Goal: Task Accomplishment & Management: Use online tool/utility

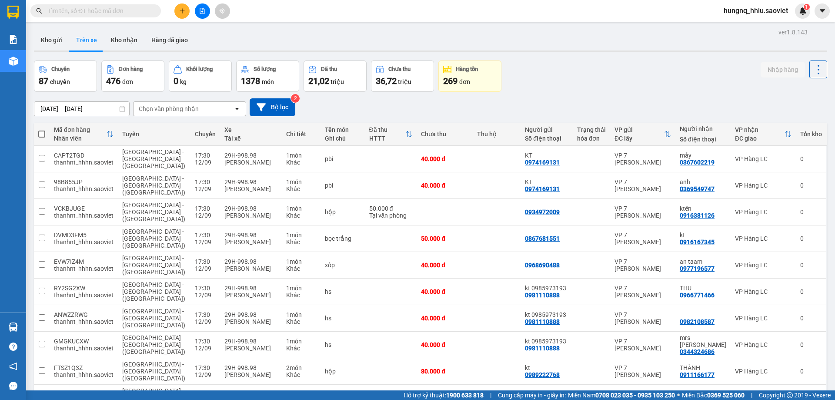
click at [164, 113] on div "Chọn văn phòng nhận" at bounding box center [184, 109] width 100 height 14
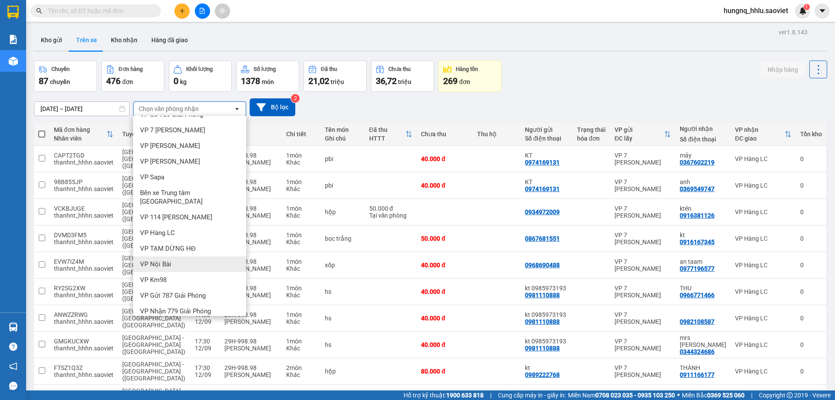
scroll to position [42, 0]
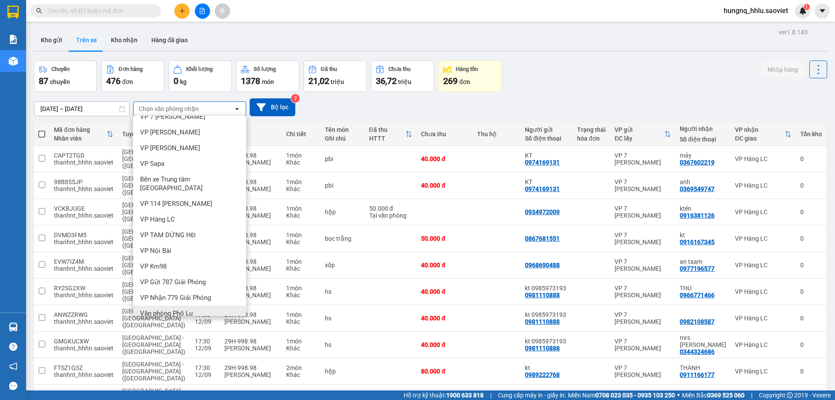
click at [156, 309] on span "Văn phòng Phố Lu" at bounding box center [166, 313] width 53 height 9
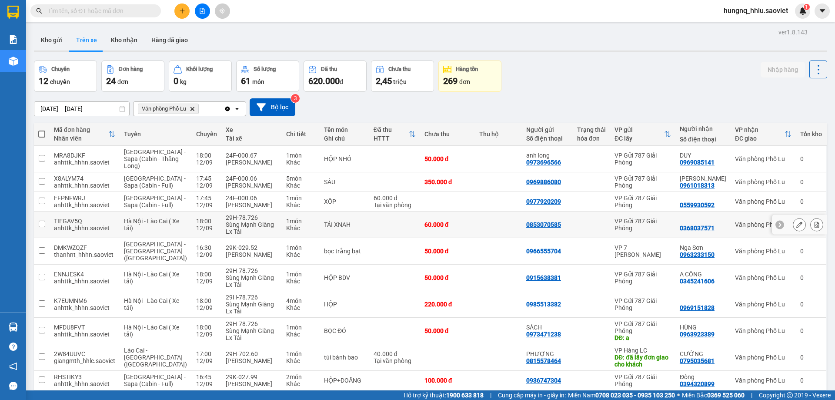
scroll to position [40, 0]
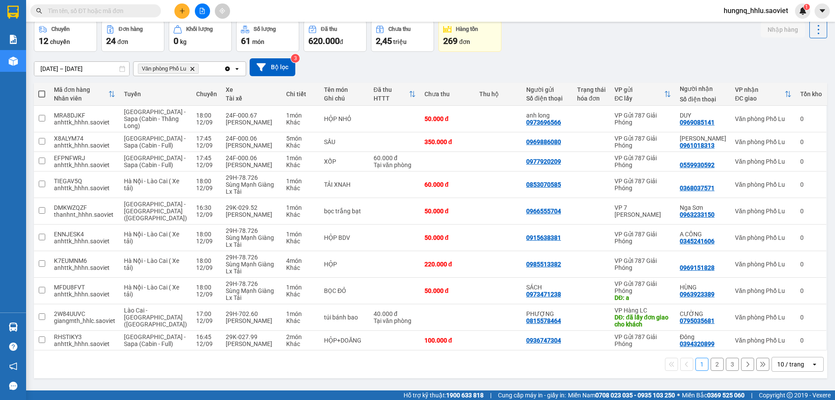
click at [714, 359] on button "2" at bounding box center [717, 363] width 13 height 13
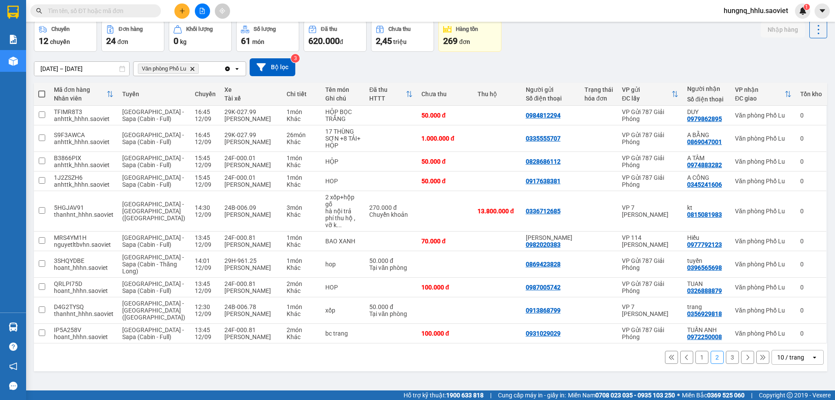
click at [726, 351] on button "3" at bounding box center [732, 357] width 13 height 13
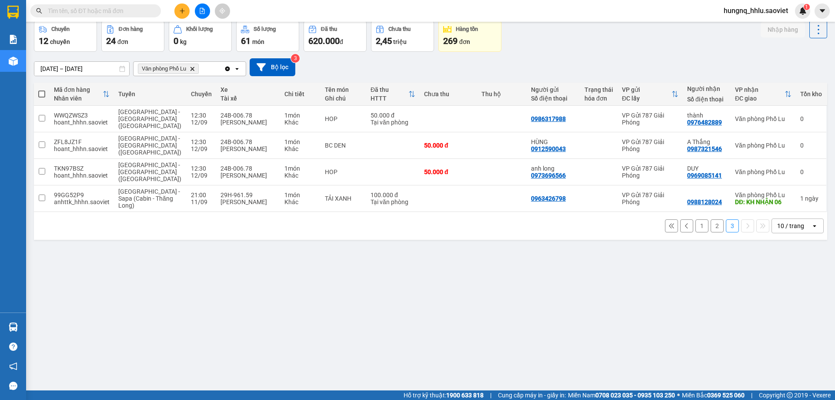
click at [45, 57] on div "[DATE] – [DATE] Press the down arrow key to interact with the calendar and sele…" at bounding box center [430, 67] width 793 height 31
click at [45, 63] on input "[DATE] – [DATE]" at bounding box center [81, 69] width 95 height 14
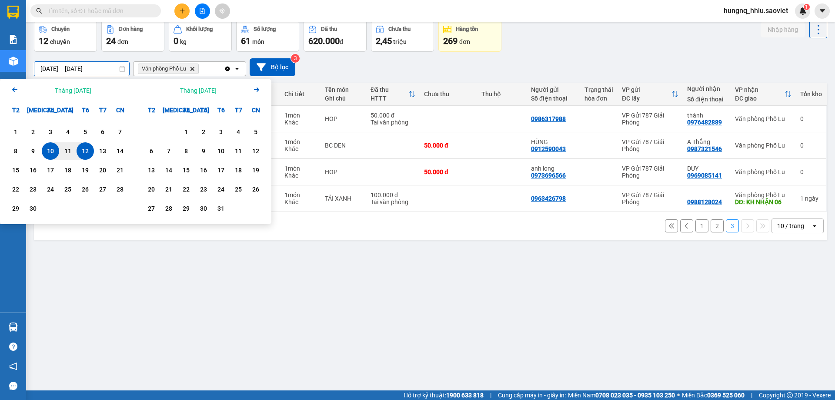
click at [85, 150] on div "12" at bounding box center [85, 151] width 12 height 10
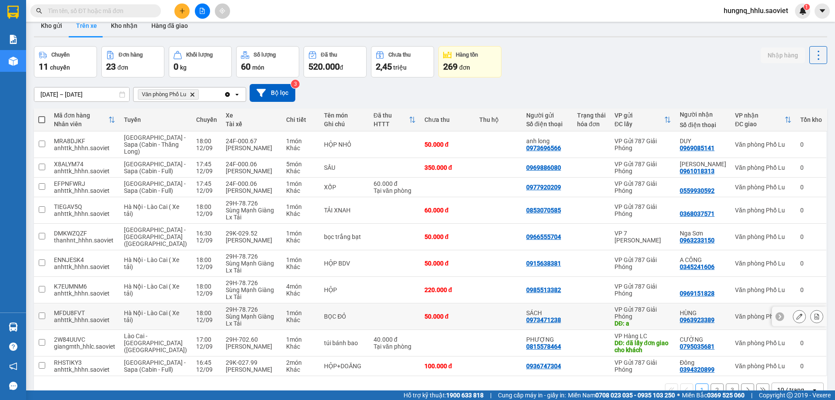
scroll to position [0, 0]
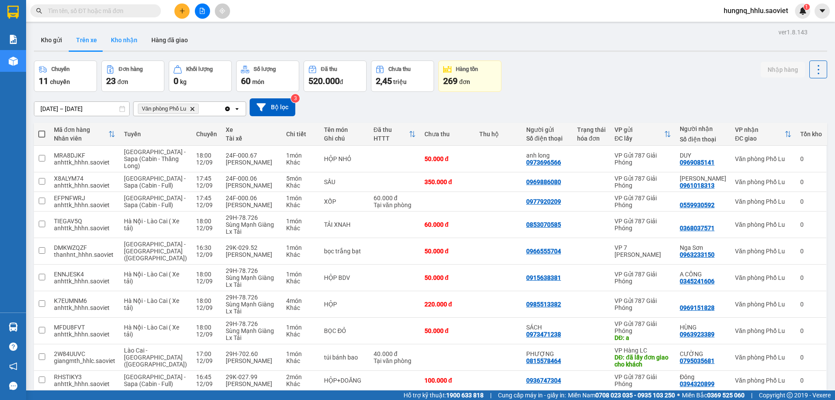
click at [119, 39] on button "Kho nhận" at bounding box center [124, 40] width 40 height 21
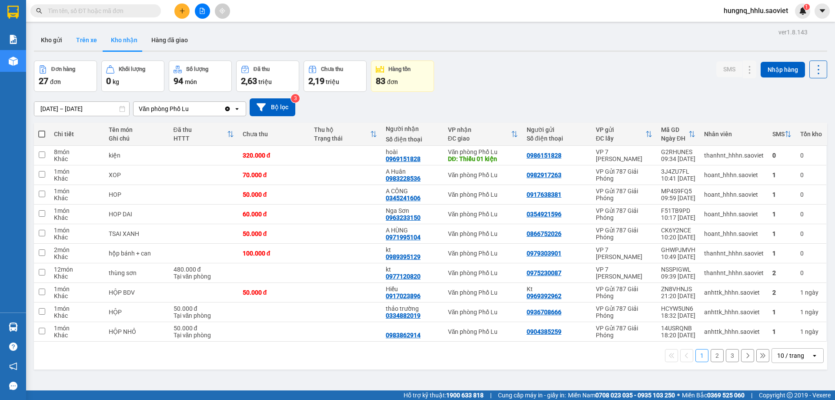
click at [82, 39] on button "Trên xe" at bounding box center [86, 40] width 35 height 21
type input "[DATE] – [DATE]"
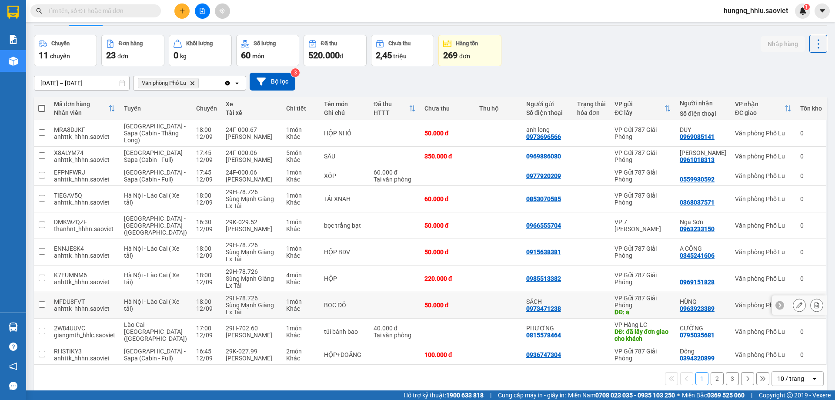
scroll to position [40, 0]
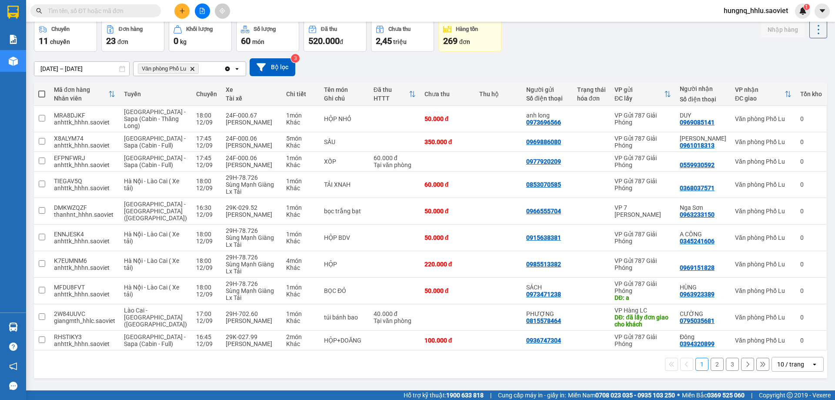
click at [726, 360] on button "3" at bounding box center [732, 363] width 13 height 13
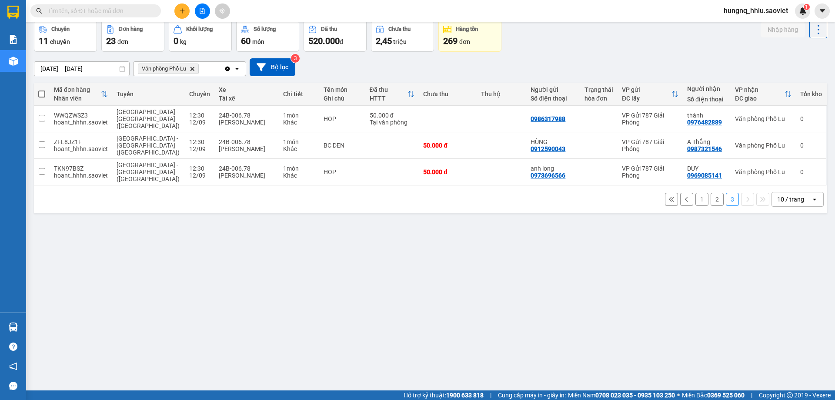
click at [713, 193] on button "2" at bounding box center [717, 199] width 13 height 13
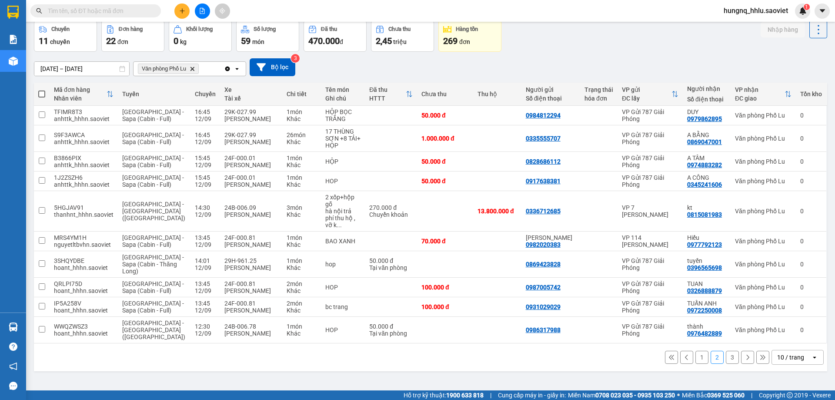
click at [701, 351] on button "1" at bounding box center [701, 357] width 13 height 13
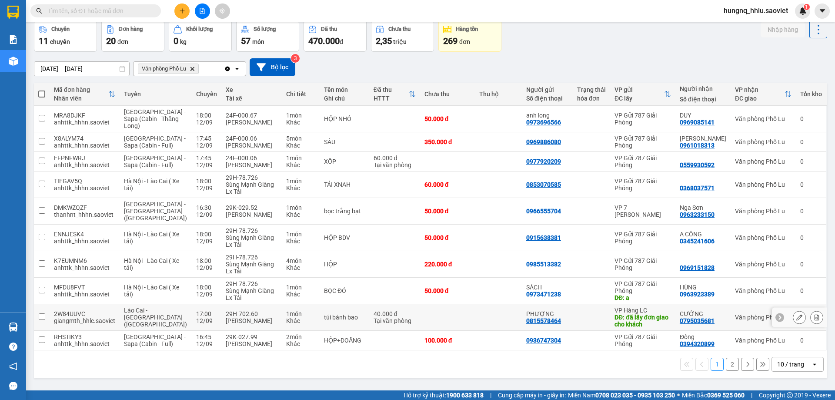
click at [52, 308] on td "2W84UUVC giangmth_hhlc.saoviet" at bounding box center [85, 317] width 70 height 27
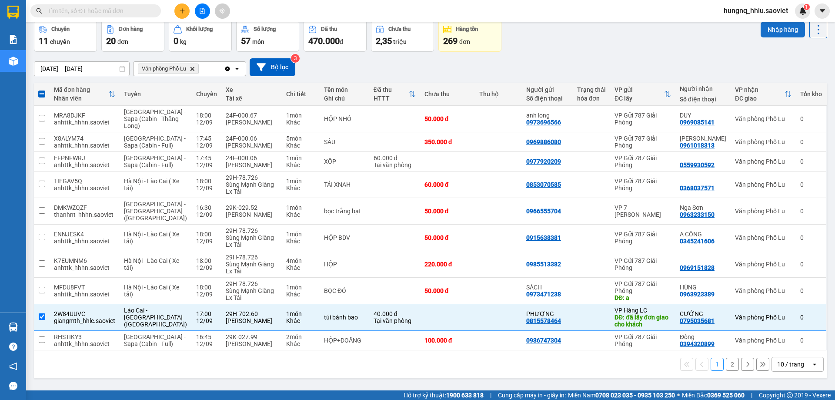
click at [770, 27] on button "Nhập hàng" at bounding box center [783, 30] width 44 height 16
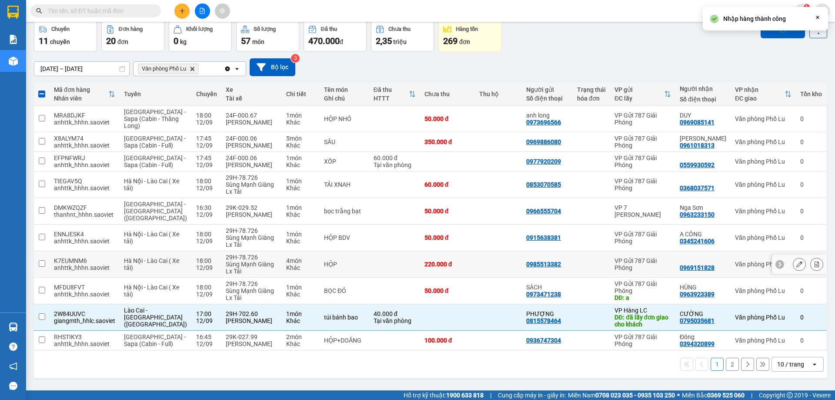
checkbox input "false"
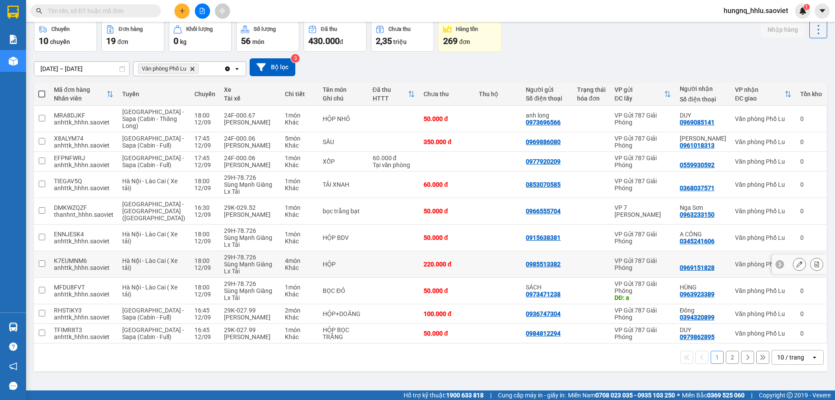
scroll to position [0, 0]
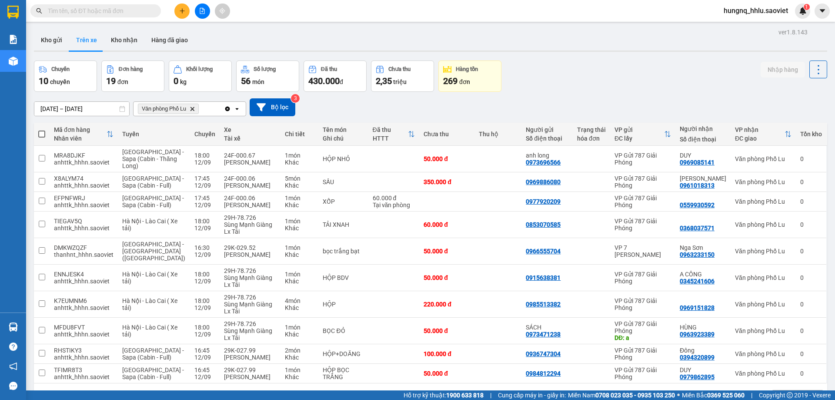
click at [100, 37] on button "Trên xe" at bounding box center [86, 40] width 35 height 21
click at [122, 37] on button "Kho nhận" at bounding box center [124, 40] width 40 height 21
type input "10/09/2025 – 12/09/2025"
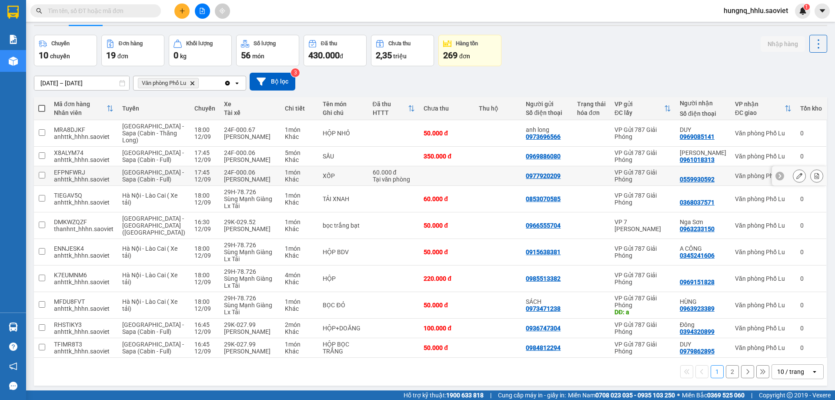
scroll to position [40, 0]
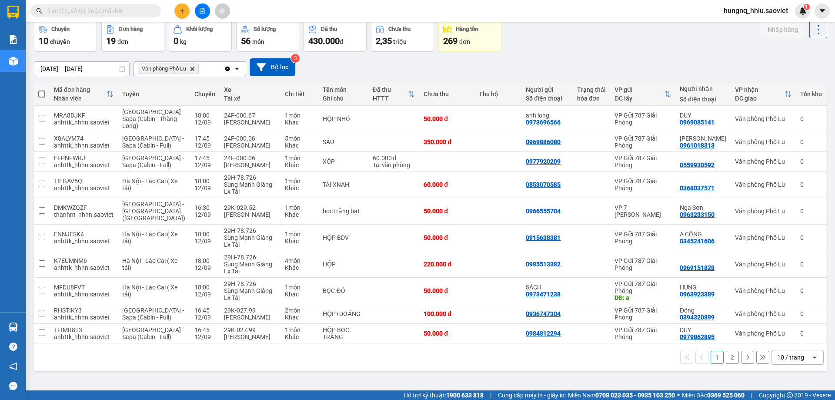
click at [730, 354] on button "2" at bounding box center [732, 357] width 13 height 13
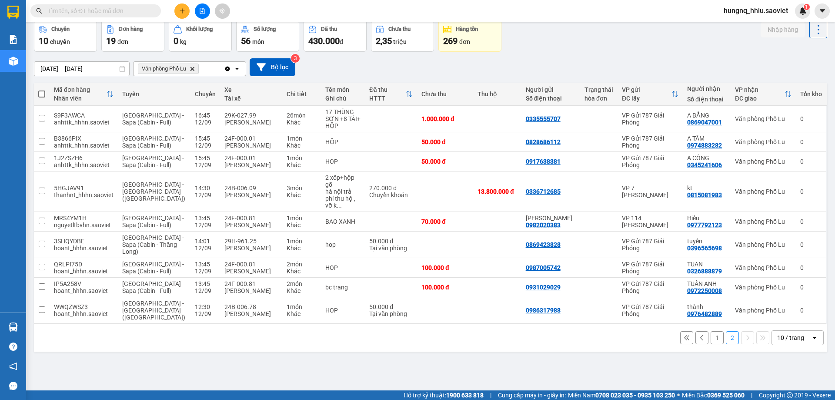
click at [711, 331] on button "1" at bounding box center [717, 337] width 13 height 13
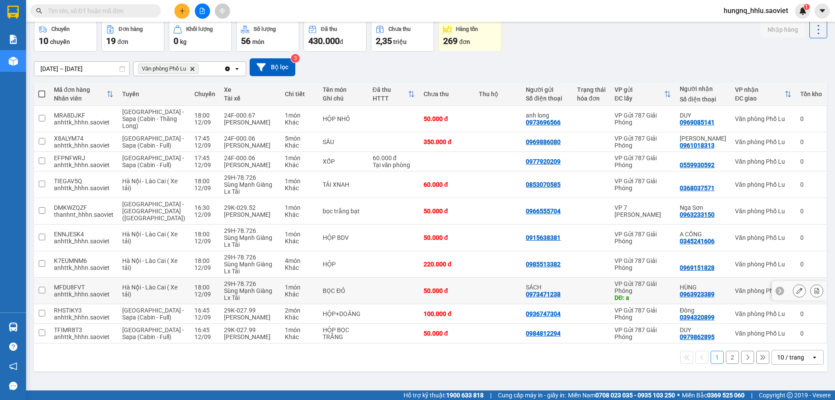
click at [796, 287] on icon at bounding box center [799, 290] width 6 height 6
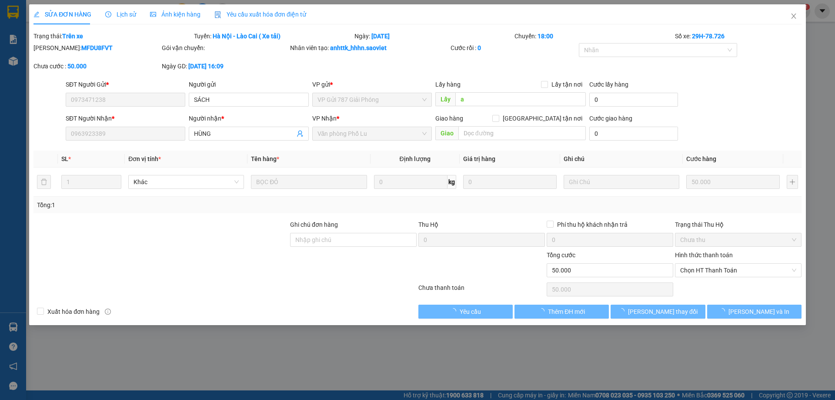
type input "0973471238"
type input "SÁCH"
type input "a"
type input "0963923389"
type input "HÙNG"
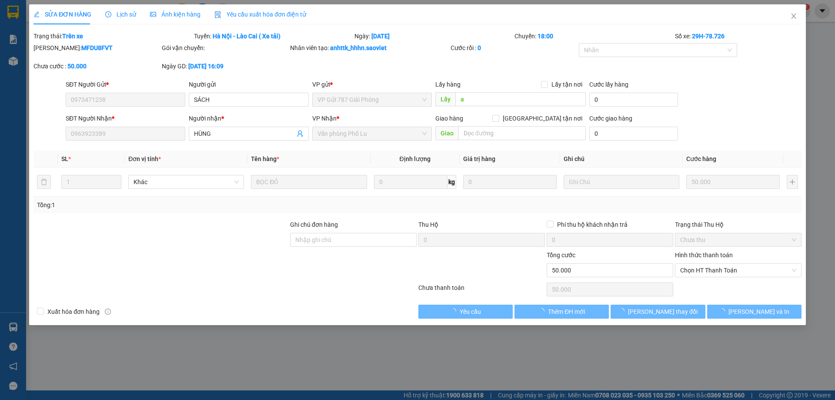
type input "50.000"
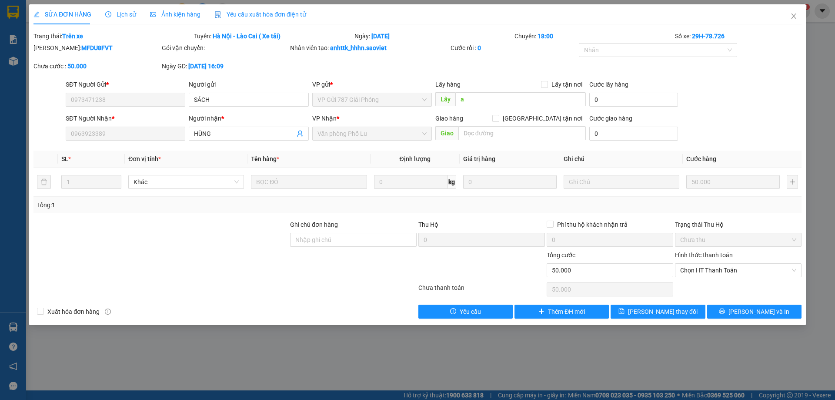
click at [135, 17] on div "SỬA ĐƠN HÀNG Lịch sử Ảnh kiện hàng Yêu cầu xuất hóa đơn điện tử" at bounding box center [169, 14] width 273 height 20
click at [130, 15] on span "Lịch sử" at bounding box center [120, 14] width 31 height 7
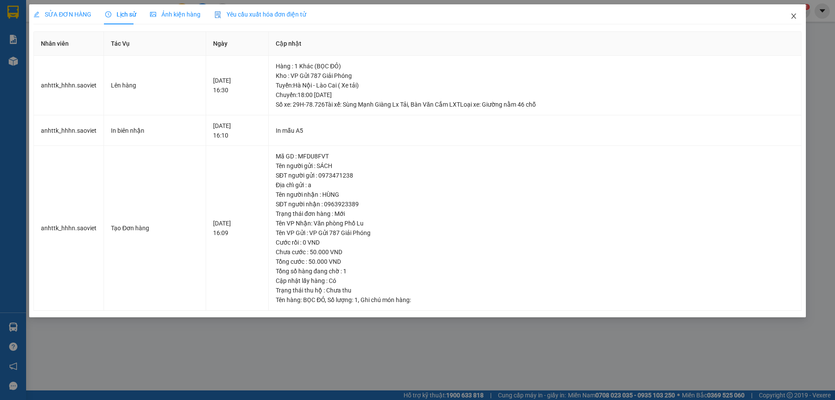
click at [792, 17] on icon "close" at bounding box center [793, 16] width 7 height 7
